Goal: Information Seeking & Learning: Understand process/instructions

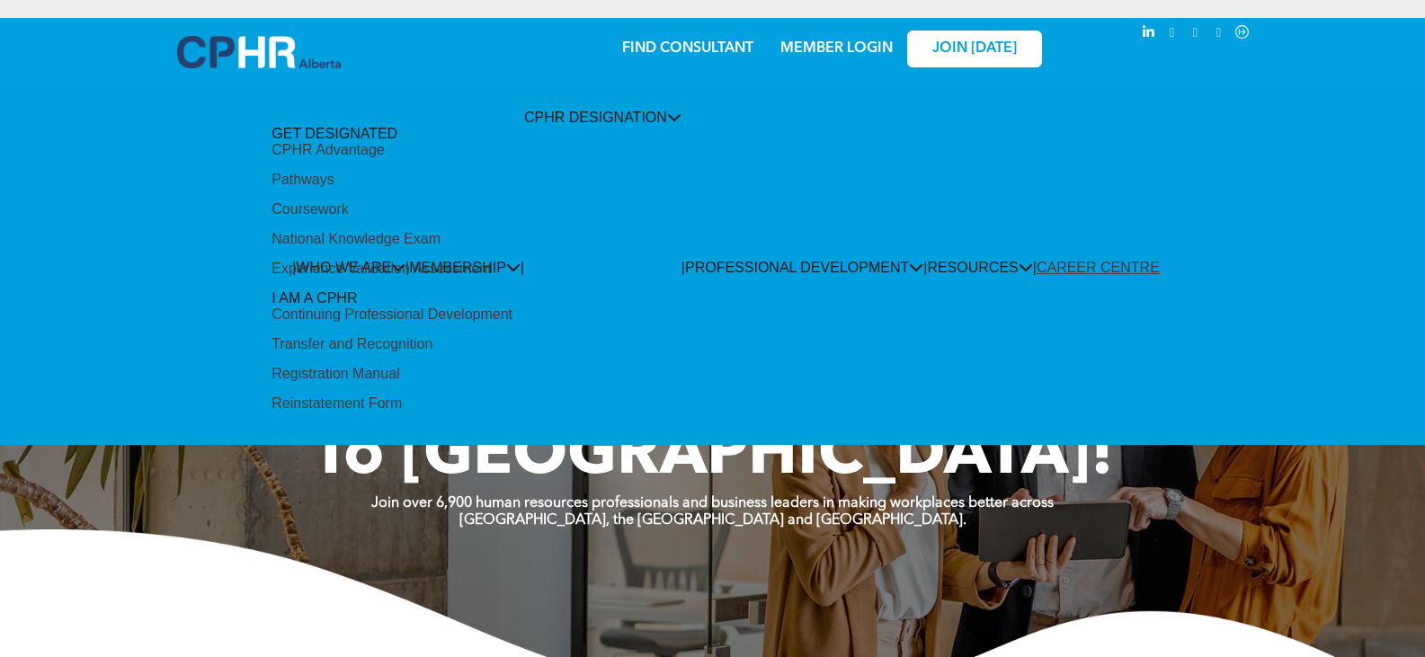
click at [334, 188] on div "Pathways" at bounding box center [303, 180] width 62 height 16
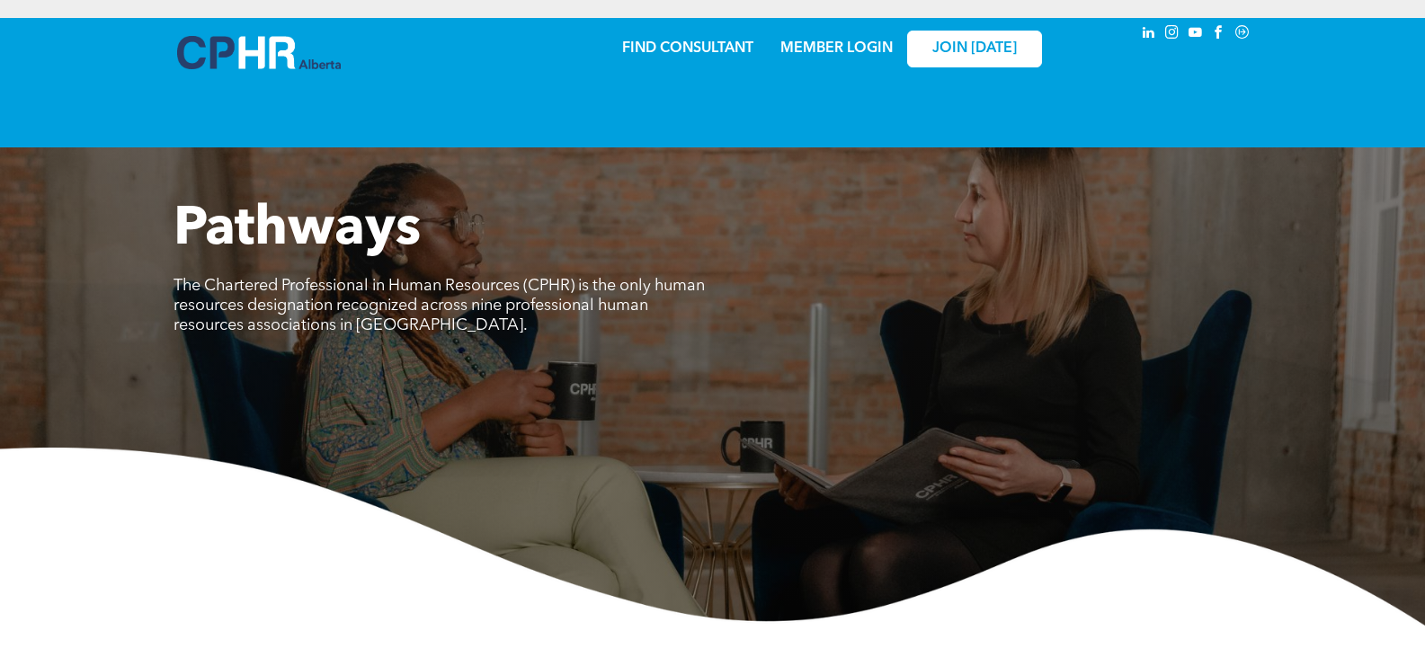
scroll to position [576, 0]
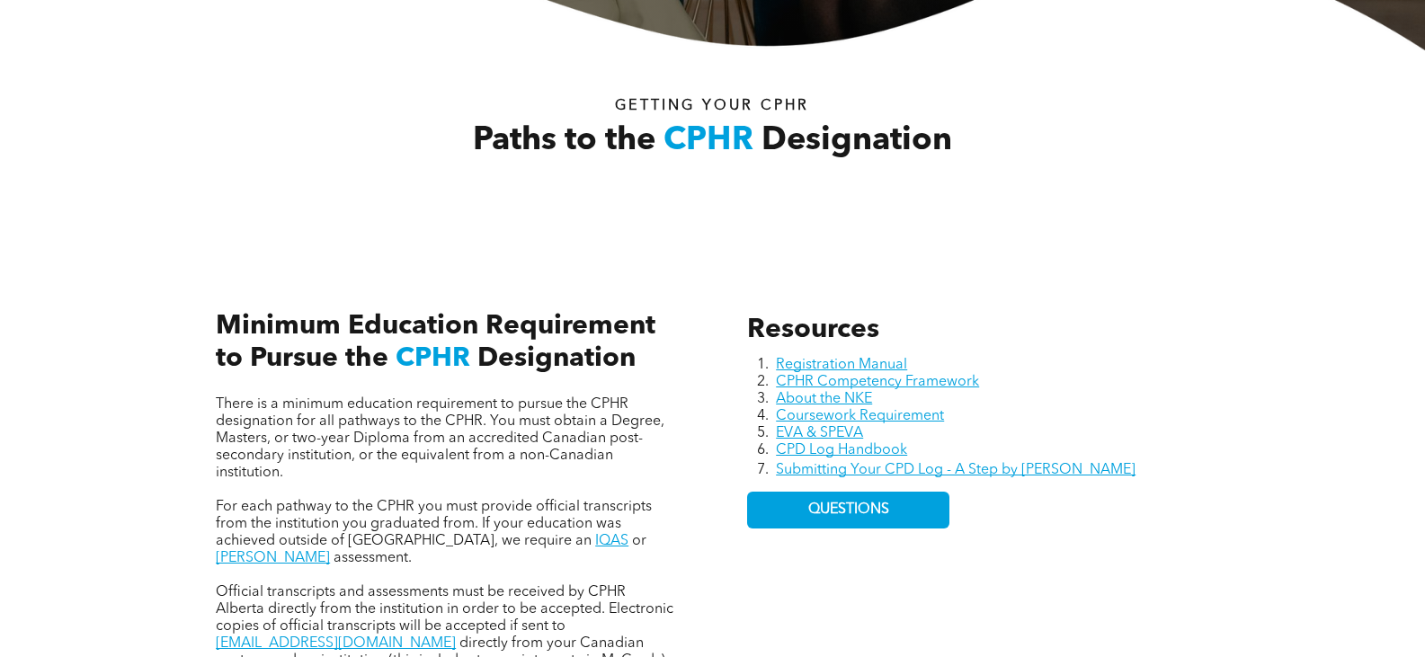
click at [323, 422] on span "There is a minimum education requirement to pursue the CPHR designation for all…" at bounding box center [440, 438] width 449 height 83
click at [287, 469] on p "There is a minimum education requirement to pursue the CPHR designation for all…" at bounding box center [447, 439] width 462 height 85
click at [310, 435] on span "There is a minimum education requirement to pursue the CPHR designation for all…" at bounding box center [440, 438] width 449 height 83
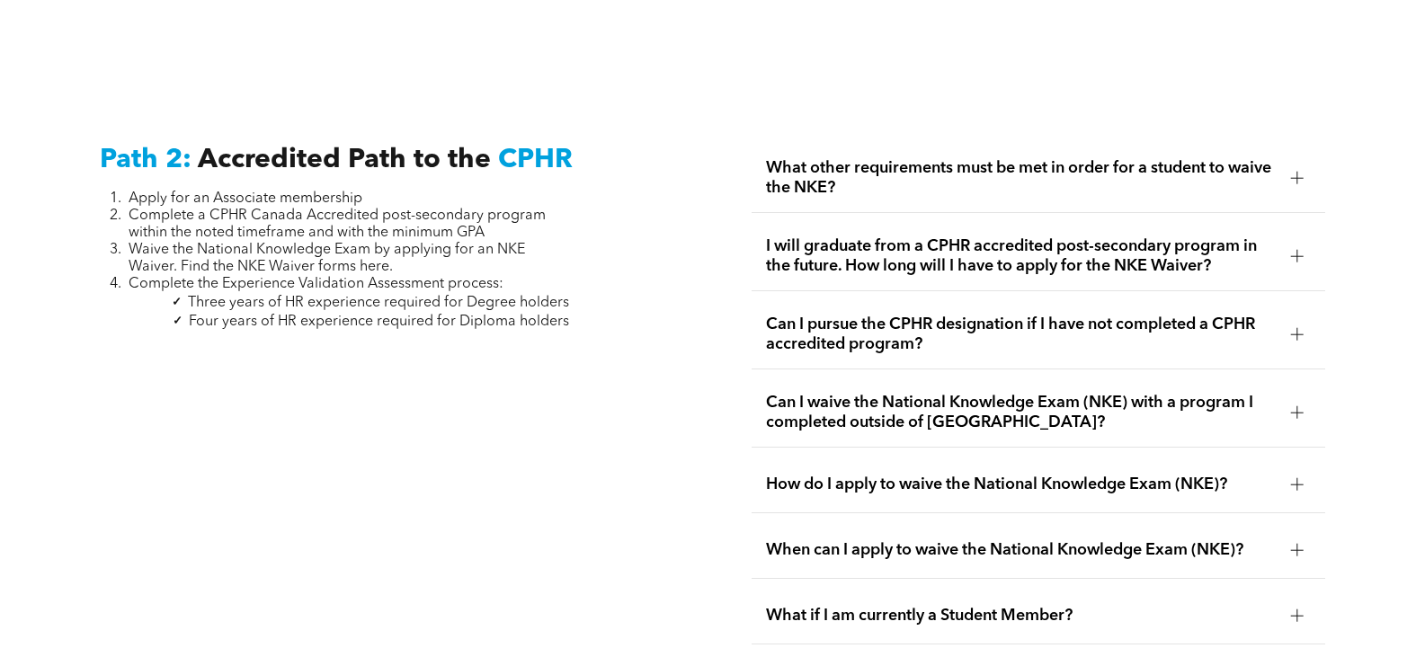
scroll to position [2828, 0]
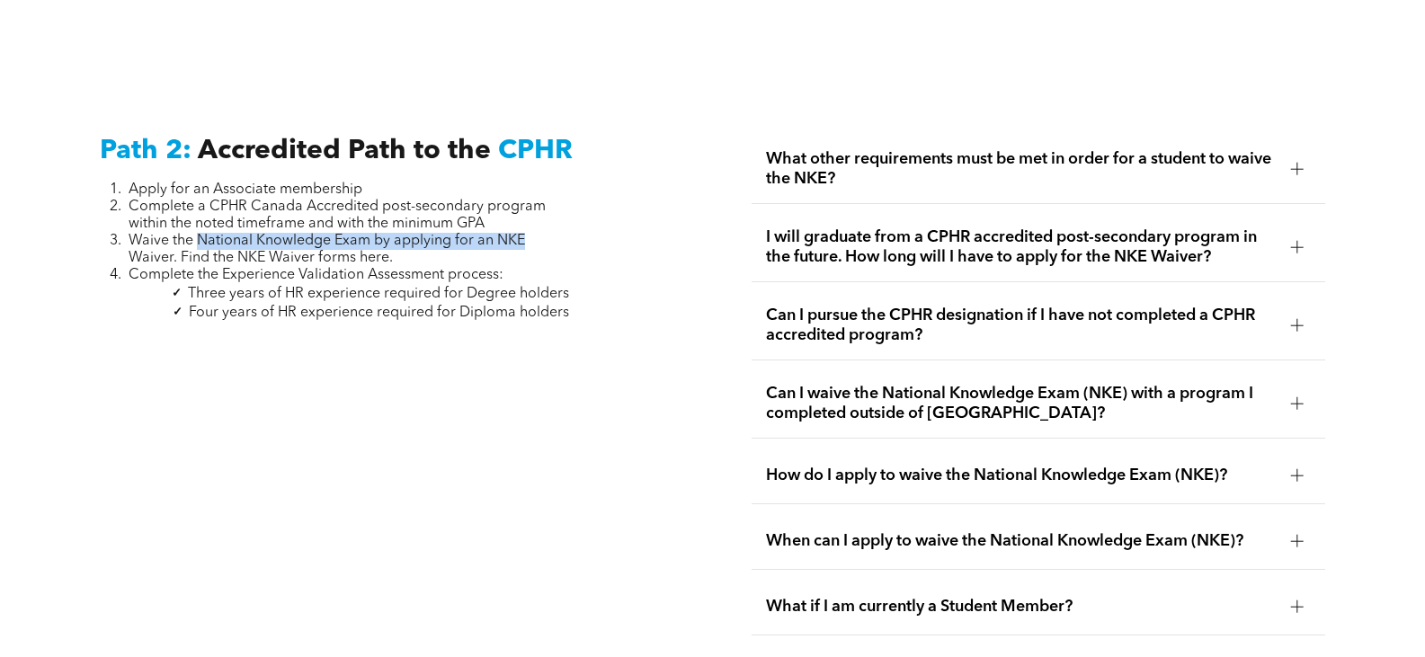
drag, startPoint x: 199, startPoint y: 216, endPoint x: 541, endPoint y: 218, distance: 342.6
click at [541, 233] on li "Waive the National Knowledge Exam by applying for an NKE Waiver. Find the NKE W…" at bounding box center [349, 250] width 441 height 34
